Goal: Navigation & Orientation: Find specific page/section

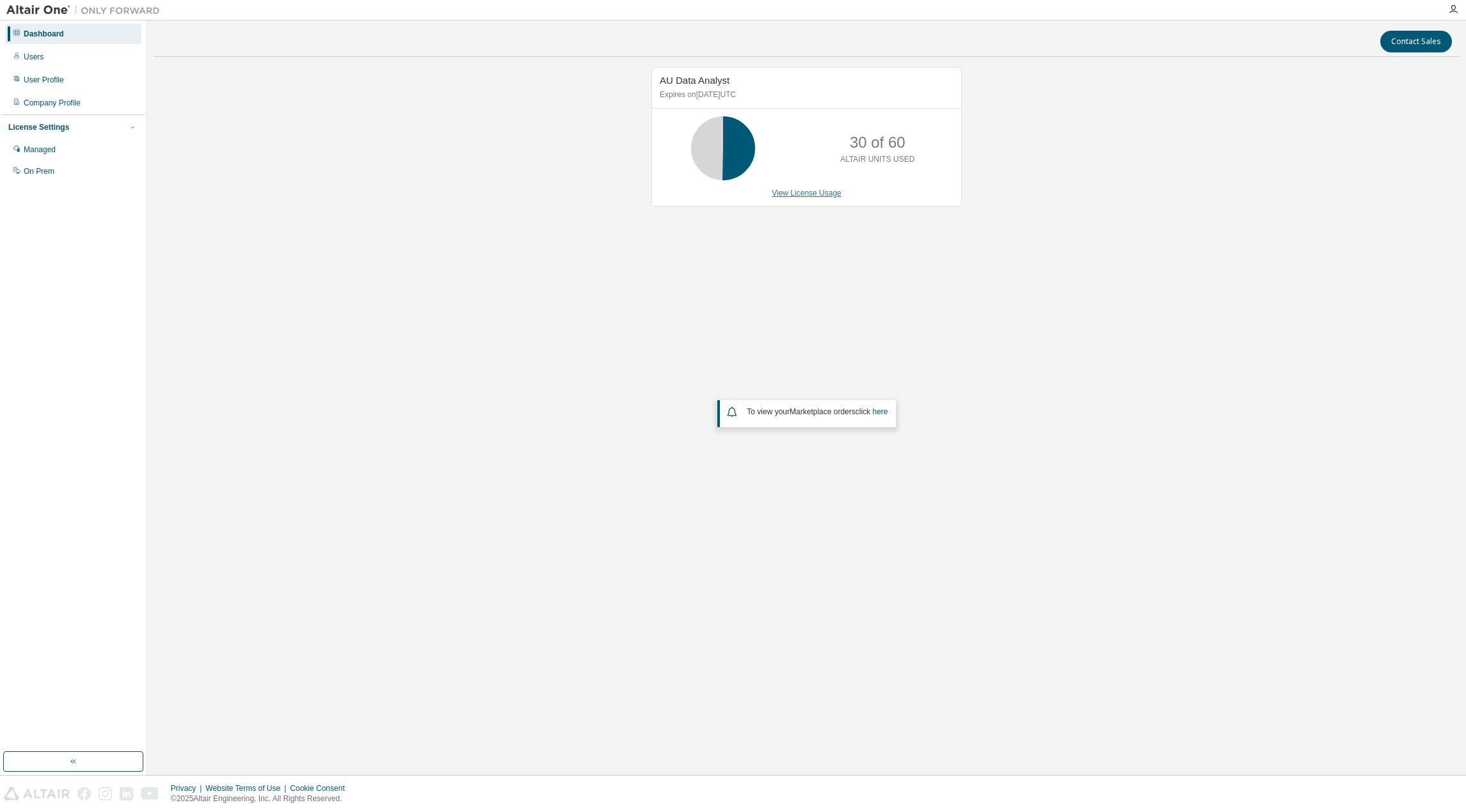
click at [819, 196] on link "View License Usage" at bounding box center [807, 193] width 70 height 9
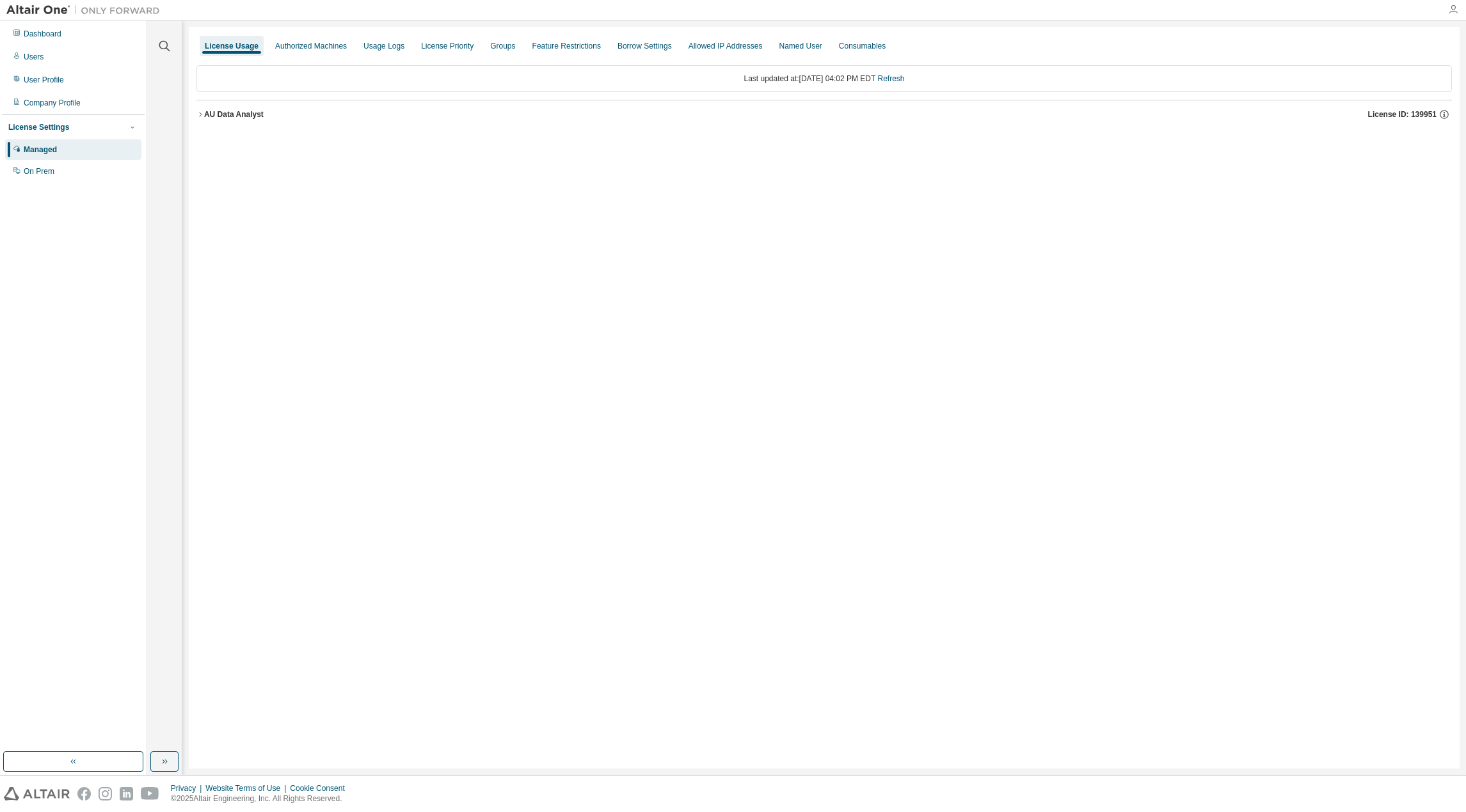
click at [1448, 7] on icon "button" at bounding box center [1454, 9] width 10 height 10
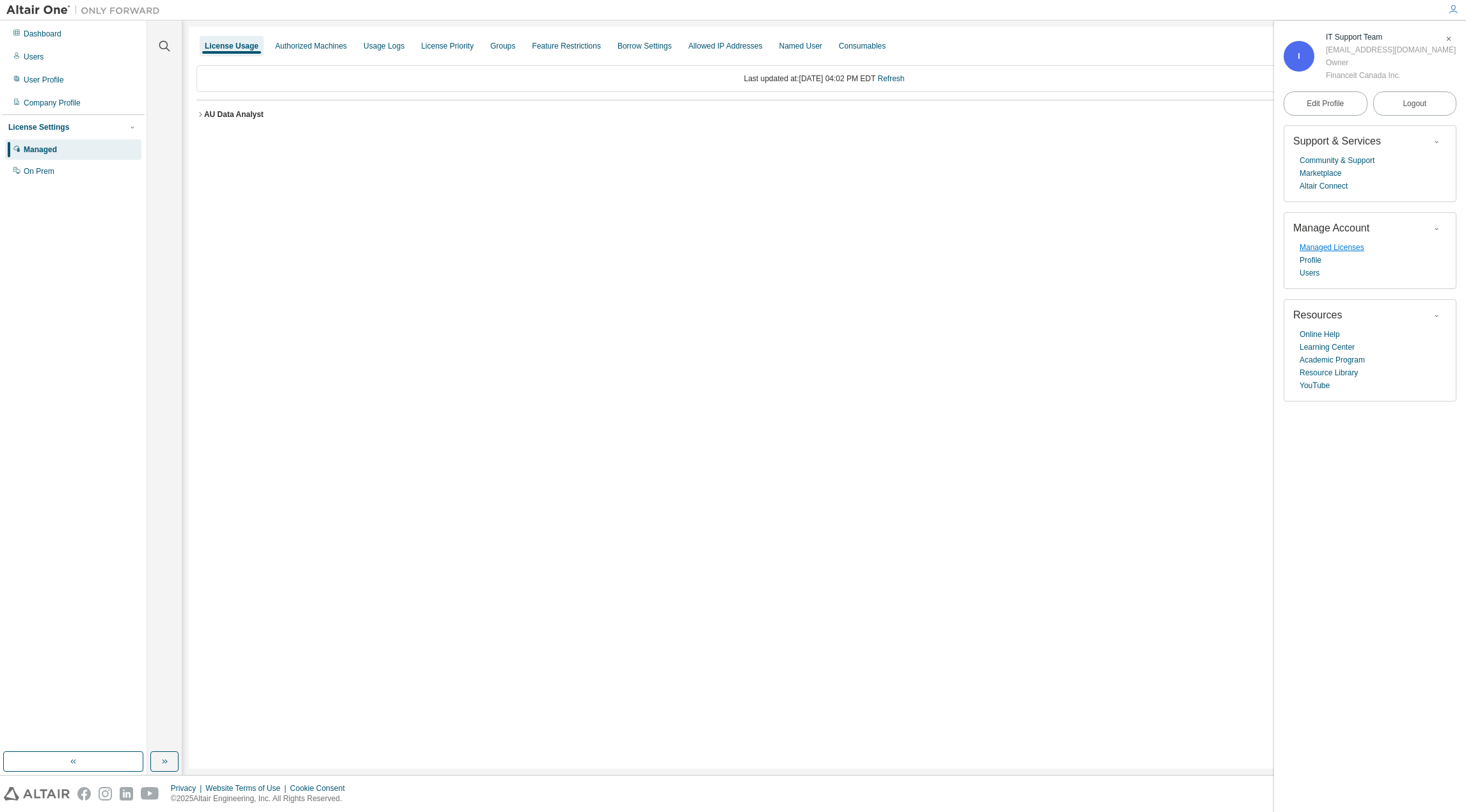
click at [1351, 250] on link "Managed Licenses" at bounding box center [1332, 248] width 65 height 13
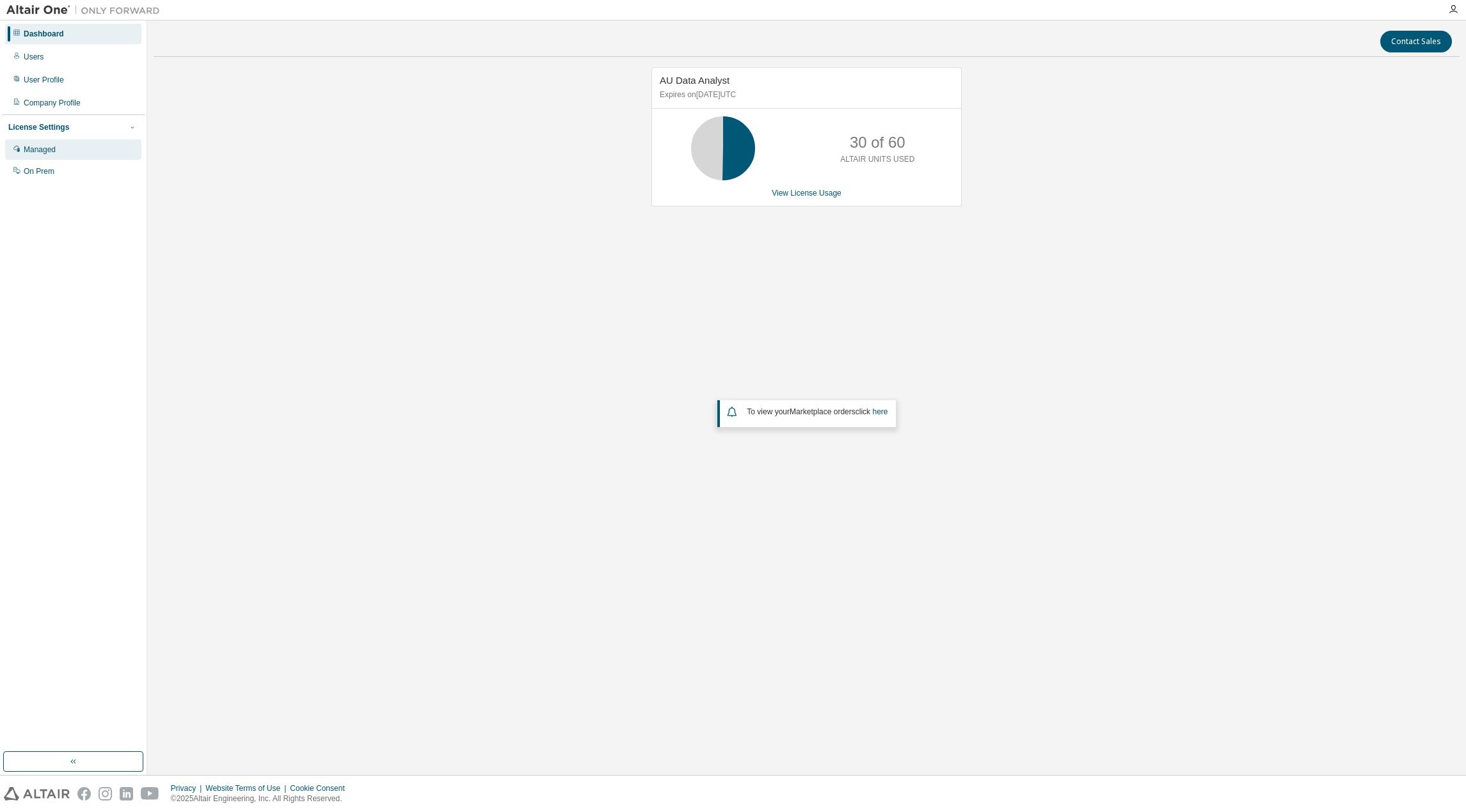
click at [23, 147] on div "Managed" at bounding box center [73, 149] width 136 height 20
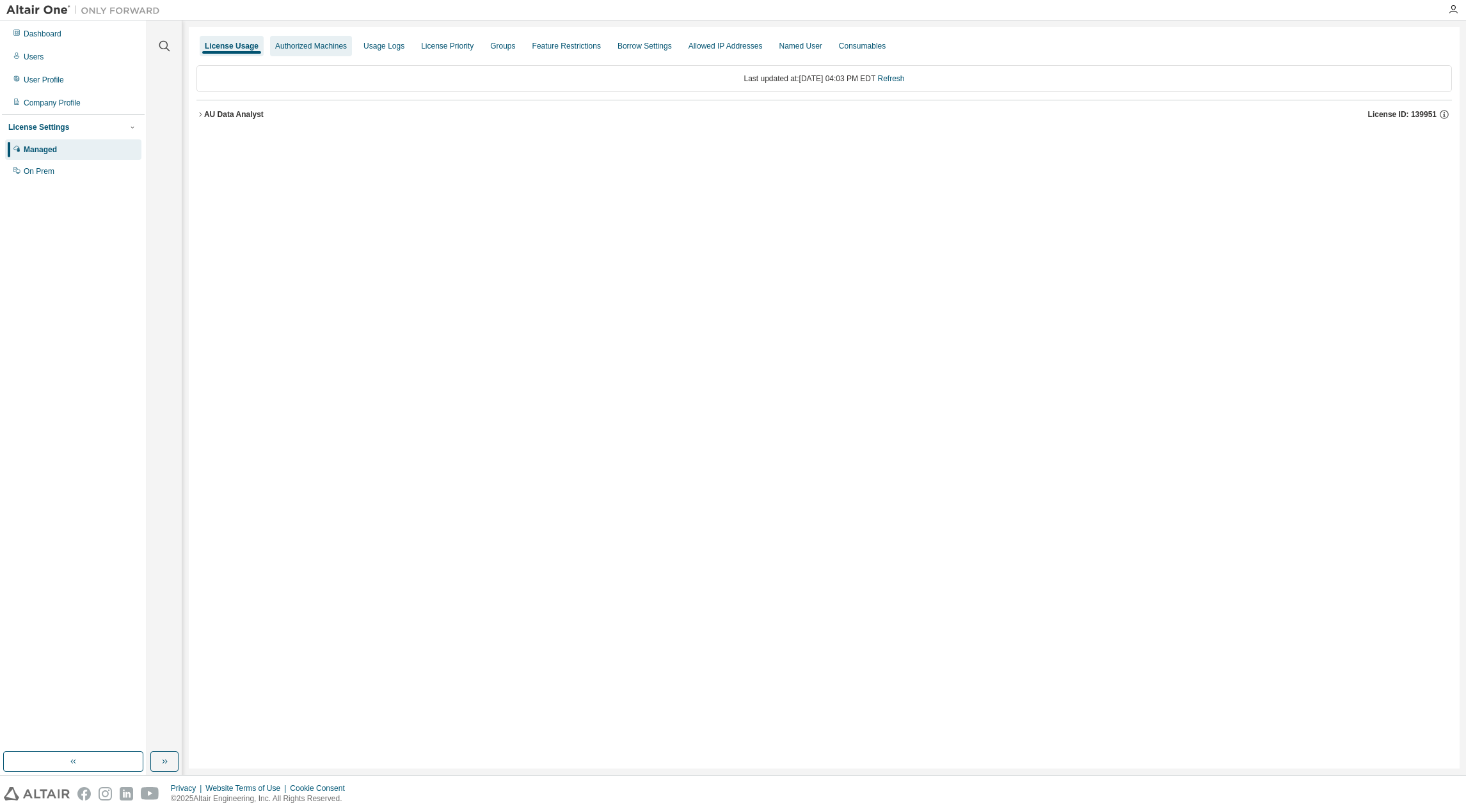
click at [300, 40] on div "Authorized Machines" at bounding box center [311, 46] width 82 height 20
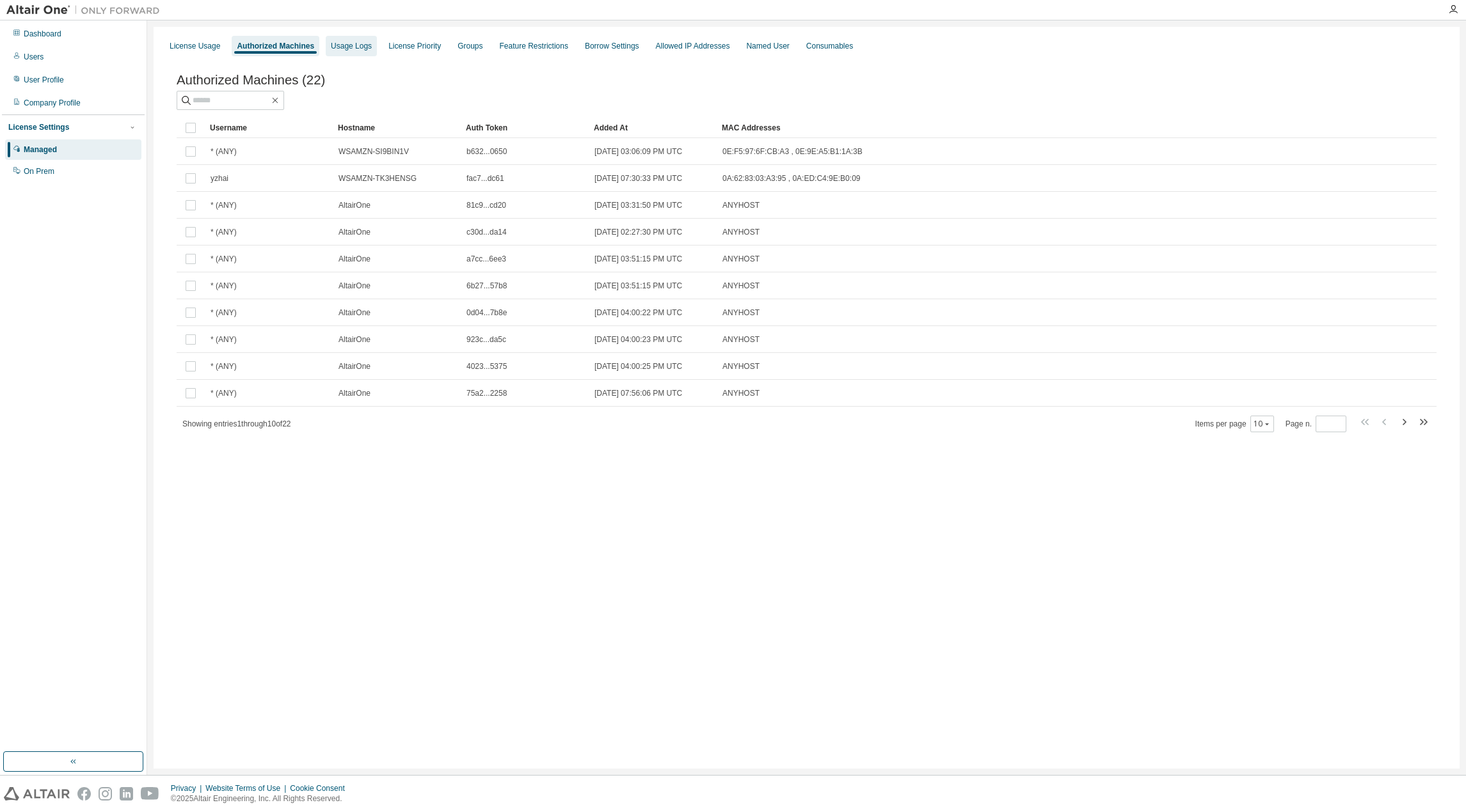
click at [357, 40] on div "Usage Logs" at bounding box center [352, 46] width 51 height 20
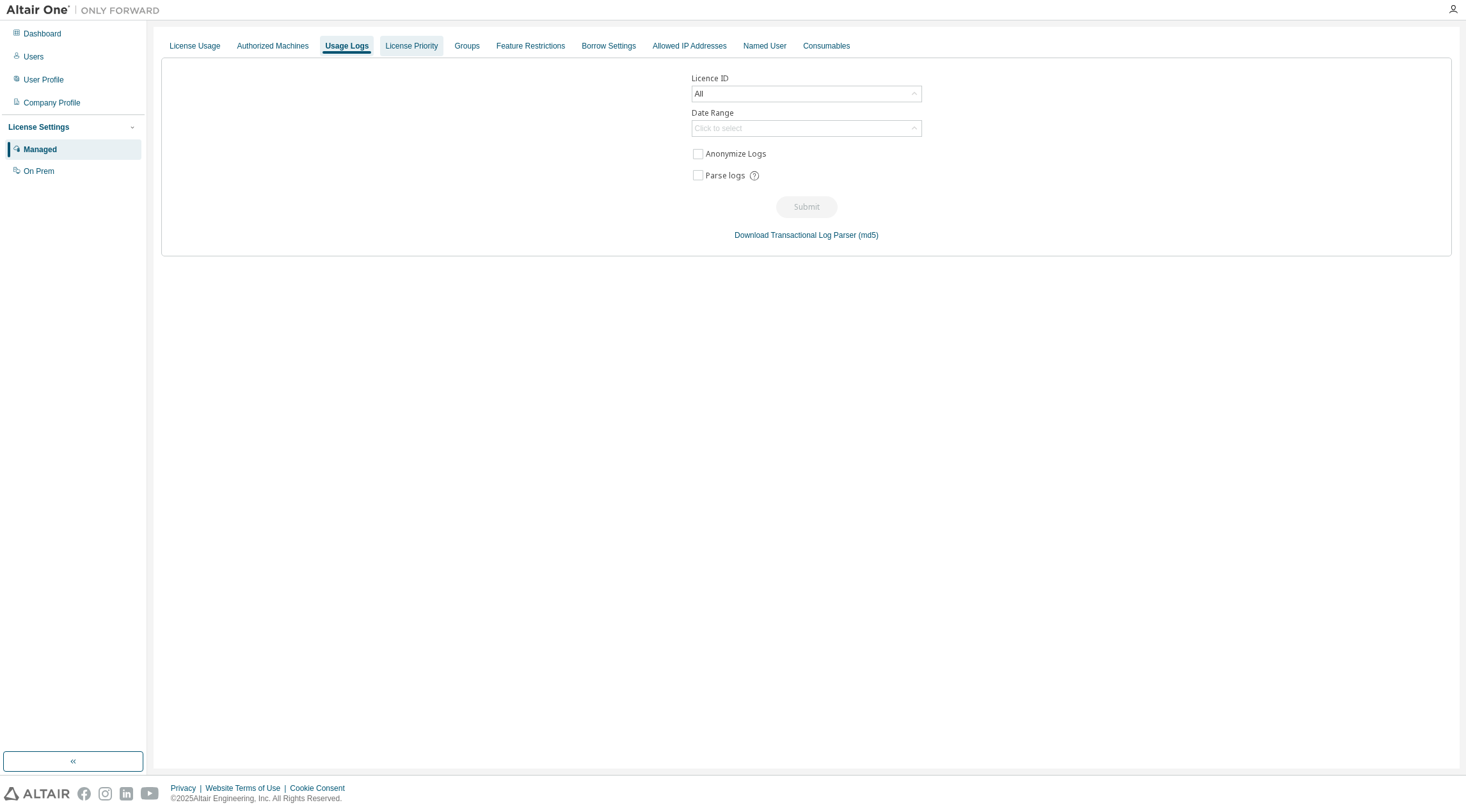
click at [398, 47] on div "License Priority" at bounding box center [411, 46] width 53 height 10
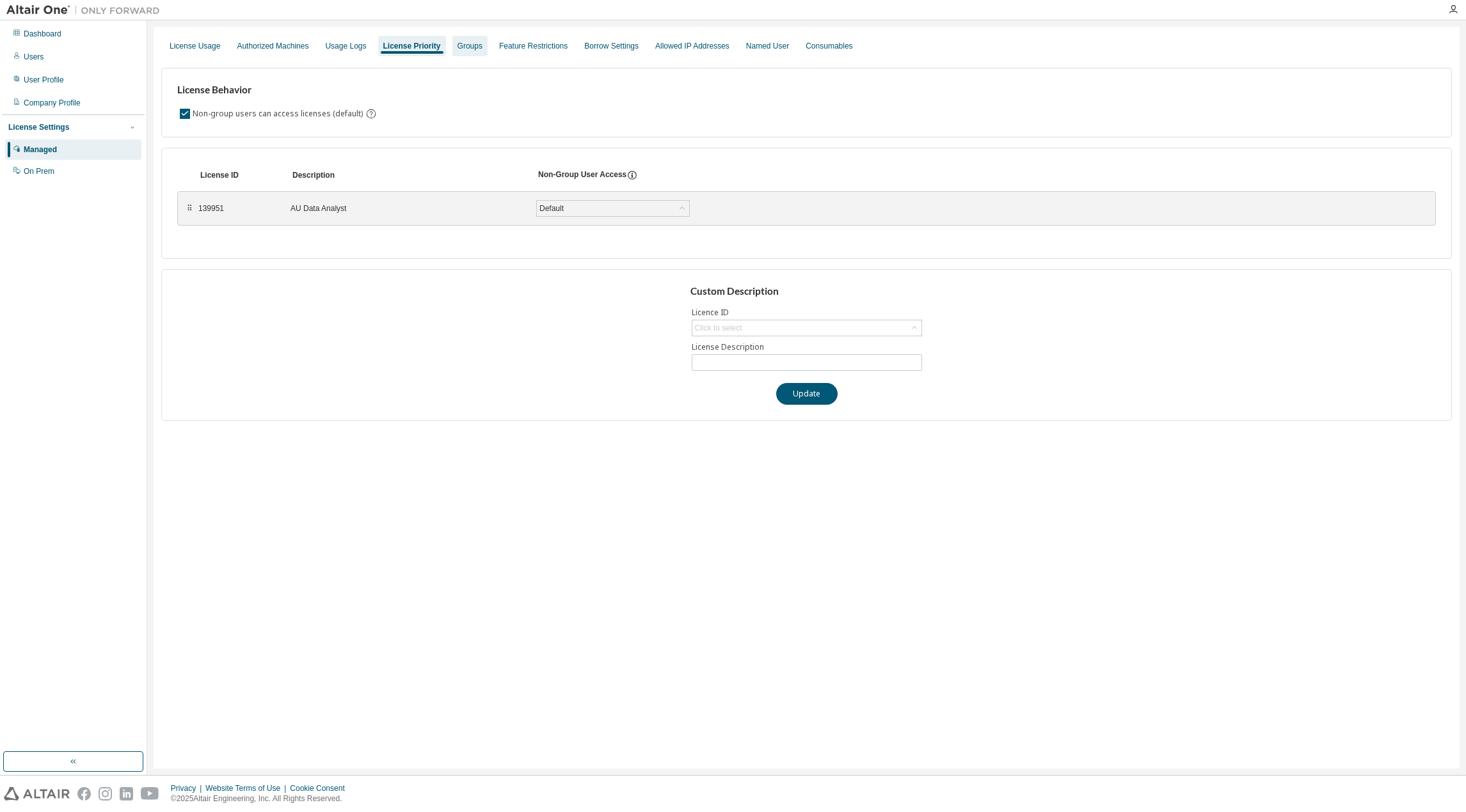
click at [462, 47] on div "Groups" at bounding box center [470, 46] width 25 height 10
